Goal: Task Accomplishment & Management: Manage account settings

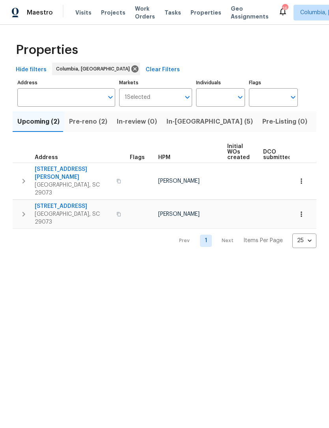
click at [78, 15] on span "Visits" at bounding box center [83, 13] width 16 height 8
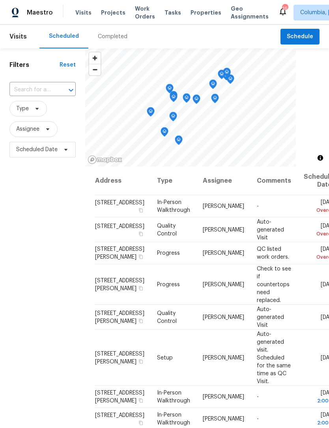
click at [106, 35] on div "Completed" at bounding box center [113, 37] width 30 height 8
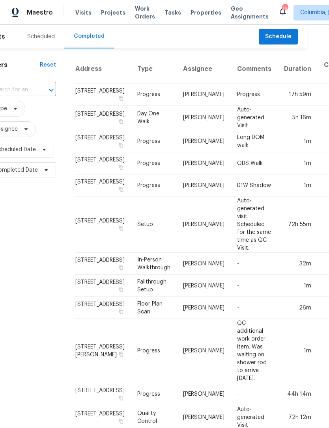
scroll to position [0, 21]
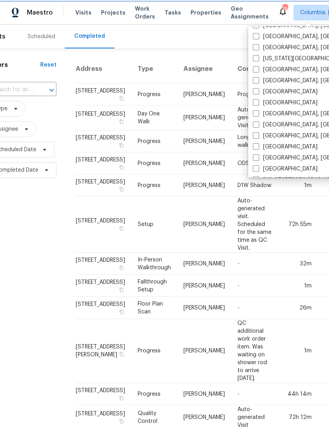
scroll to position [153, 0]
click at [264, 136] on label "[GEOGRAPHIC_DATA], [GEOGRAPHIC_DATA]" at bounding box center [313, 136] width 122 height 8
click at [258, 136] on input "[GEOGRAPHIC_DATA], [GEOGRAPHIC_DATA]" at bounding box center [254, 134] width 5 height 5
checkbox input "true"
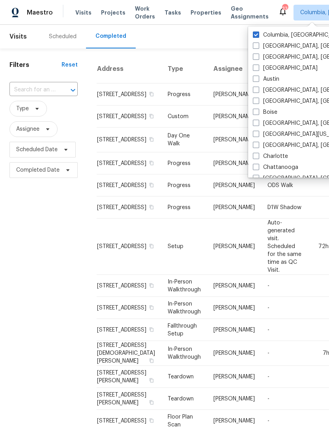
click at [262, 32] on label "Columbia, [GEOGRAPHIC_DATA]" at bounding box center [298, 35] width 93 height 8
click at [258, 32] on input "Columbia, [GEOGRAPHIC_DATA]" at bounding box center [254, 33] width 5 height 5
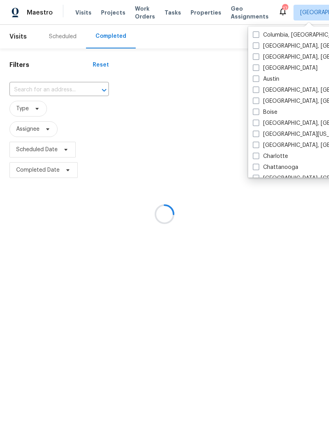
click at [256, 32] on span at bounding box center [255, 35] width 6 height 6
click at [256, 32] on input "Columbia, [GEOGRAPHIC_DATA]" at bounding box center [254, 33] width 5 height 5
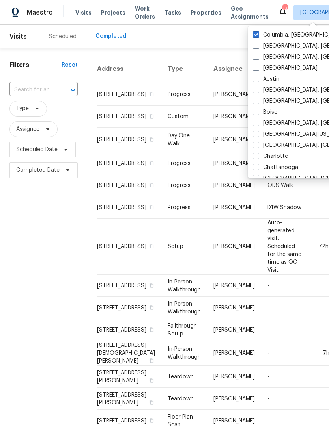
click at [256, 32] on span at bounding box center [255, 35] width 6 height 6
click at [256, 31] on input "Columbia, [GEOGRAPHIC_DATA]" at bounding box center [254, 33] width 5 height 5
checkbox input "false"
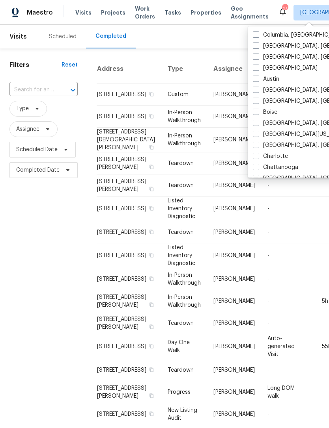
click at [199, 9] on span "Properties" at bounding box center [205, 13] width 31 height 8
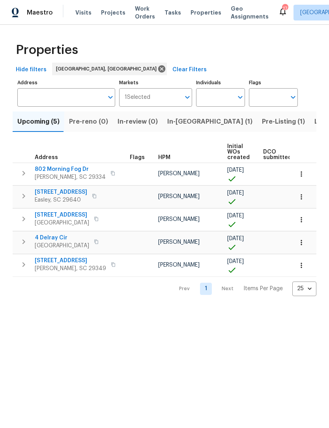
click at [89, 9] on div "Visits Projects Work Orders Tasks Properties Geo Assignments" at bounding box center [176, 13] width 202 height 16
click at [79, 14] on span "Visits" at bounding box center [83, 13] width 16 height 8
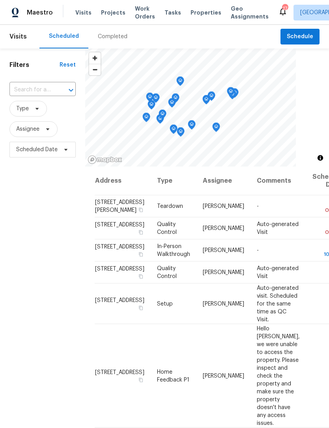
click at [319, 134] on div at bounding box center [206, 107] width 243 height 118
click at [106, 37] on div "Completed" at bounding box center [113, 37] width 30 height 8
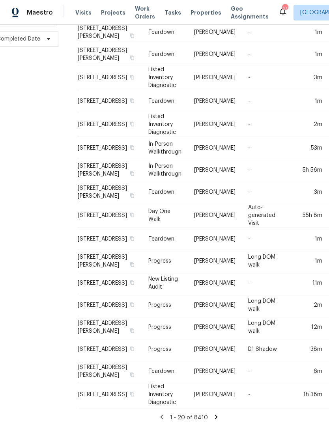
scroll to position [281, 19]
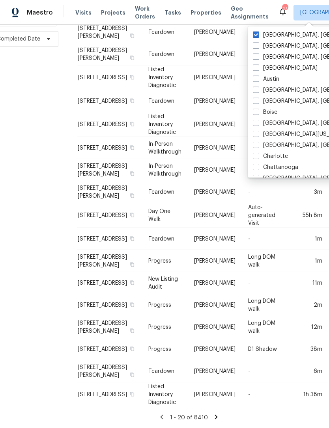
click at [257, 146] on span at bounding box center [255, 145] width 6 height 6
click at [257, 146] on input "[GEOGRAPHIC_DATA], [GEOGRAPHIC_DATA]" at bounding box center [254, 143] width 5 height 5
checkbox input "true"
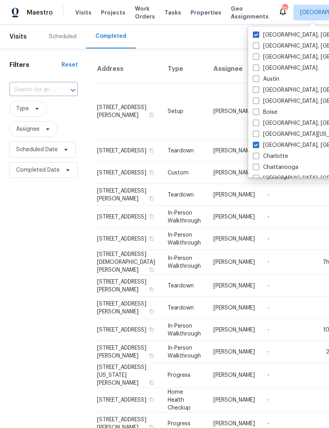
click at [254, 35] on span at bounding box center [255, 35] width 6 height 6
click at [254, 35] on input "[GEOGRAPHIC_DATA], [GEOGRAPHIC_DATA]" at bounding box center [254, 33] width 5 height 5
checkbox input "false"
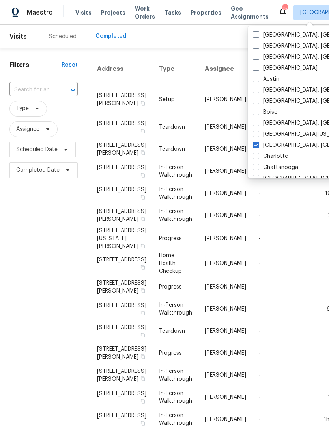
click at [190, 13] on span "Properties" at bounding box center [205, 13] width 31 height 8
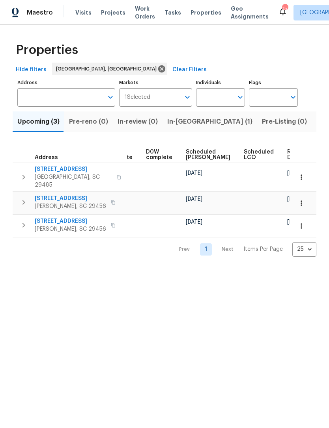
scroll to position [0, 198]
click at [83, 9] on span "Visits" at bounding box center [83, 13] width 16 height 8
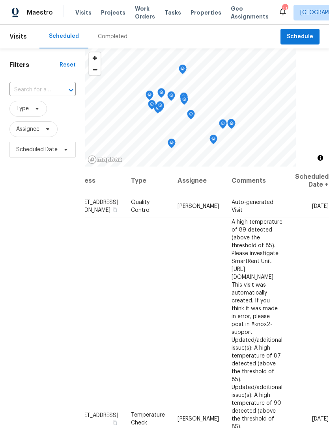
scroll to position [0, 69]
click at [0, 0] on icon at bounding box center [0, 0] width 0 height 0
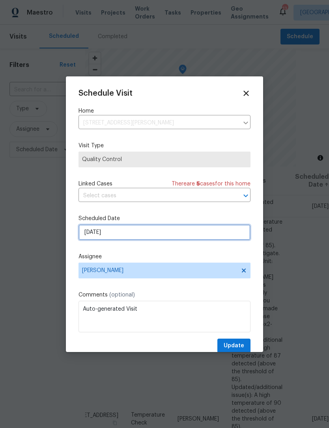
click at [134, 237] on input "[DATE]" at bounding box center [164, 233] width 172 height 16
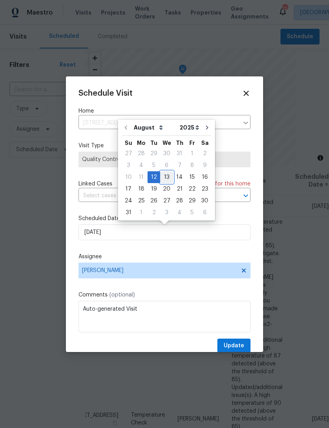
click at [165, 179] on div "13" at bounding box center [166, 177] width 13 height 11
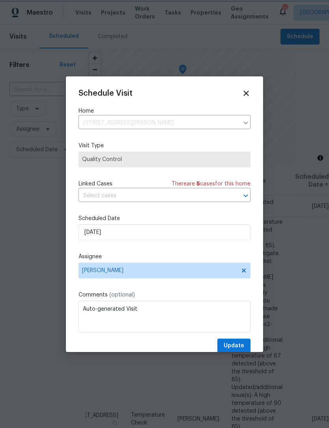
type input "[DATE]"
click at [239, 342] on button "Update" at bounding box center [233, 346] width 33 height 15
